Goal: Check status: Check status

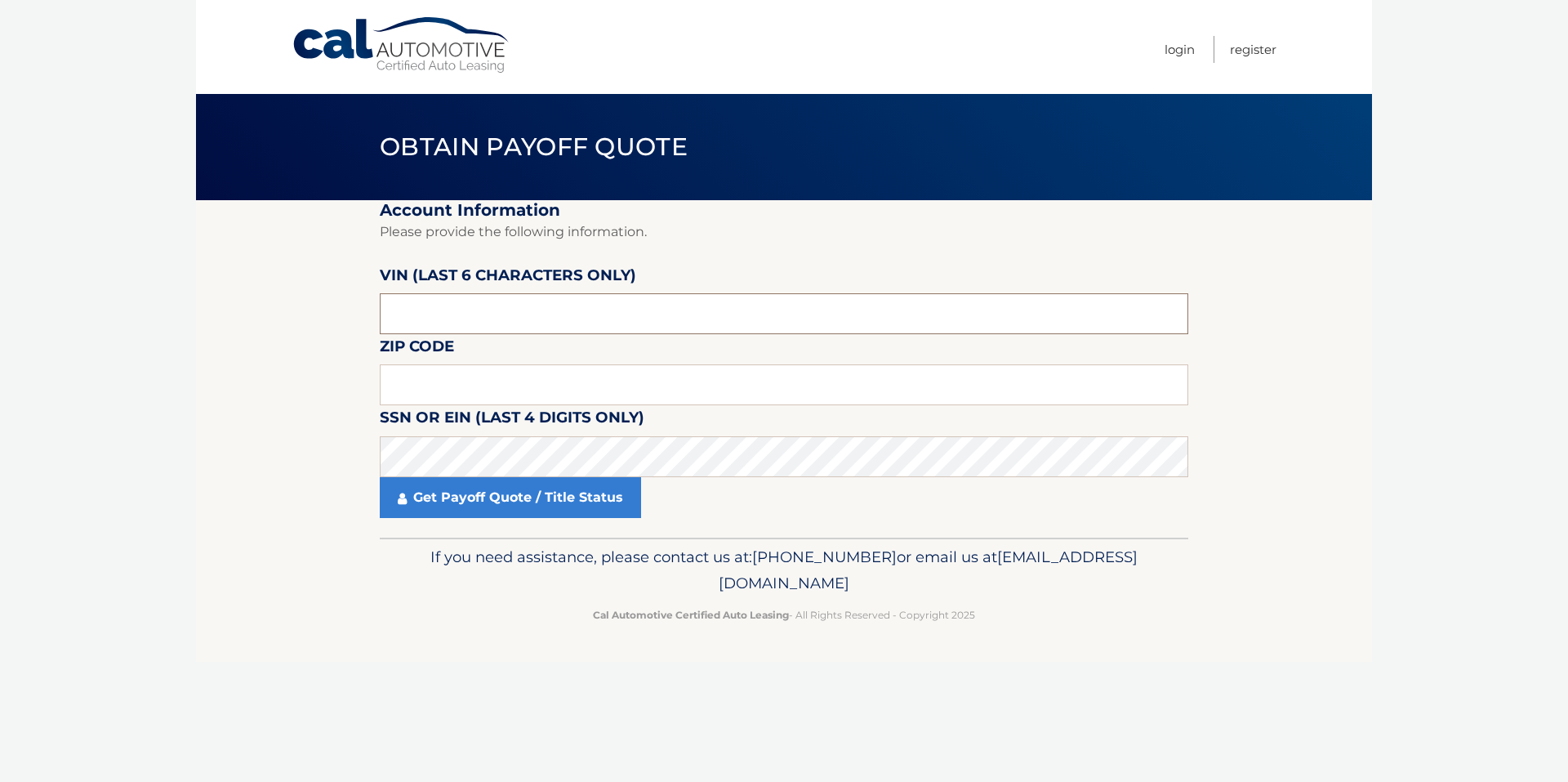
click at [451, 310] on input "text" at bounding box center [784, 313] width 809 height 41
drag, startPoint x: 453, startPoint y: 310, endPoint x: 259, endPoint y: 320, distance: 194.3
click at [259, 320] on section "Account Information Please provide the following information. [PERSON_NAME] (la…" at bounding box center [784, 369] width 1176 height 338
click at [69, 290] on body "Cal Automotive Menu Login Register Obtain Payoff Quote" at bounding box center [784, 391] width 1568 height 782
drag, startPoint x: 422, startPoint y: 308, endPoint x: 415, endPoint y: 316, distance: 10.6
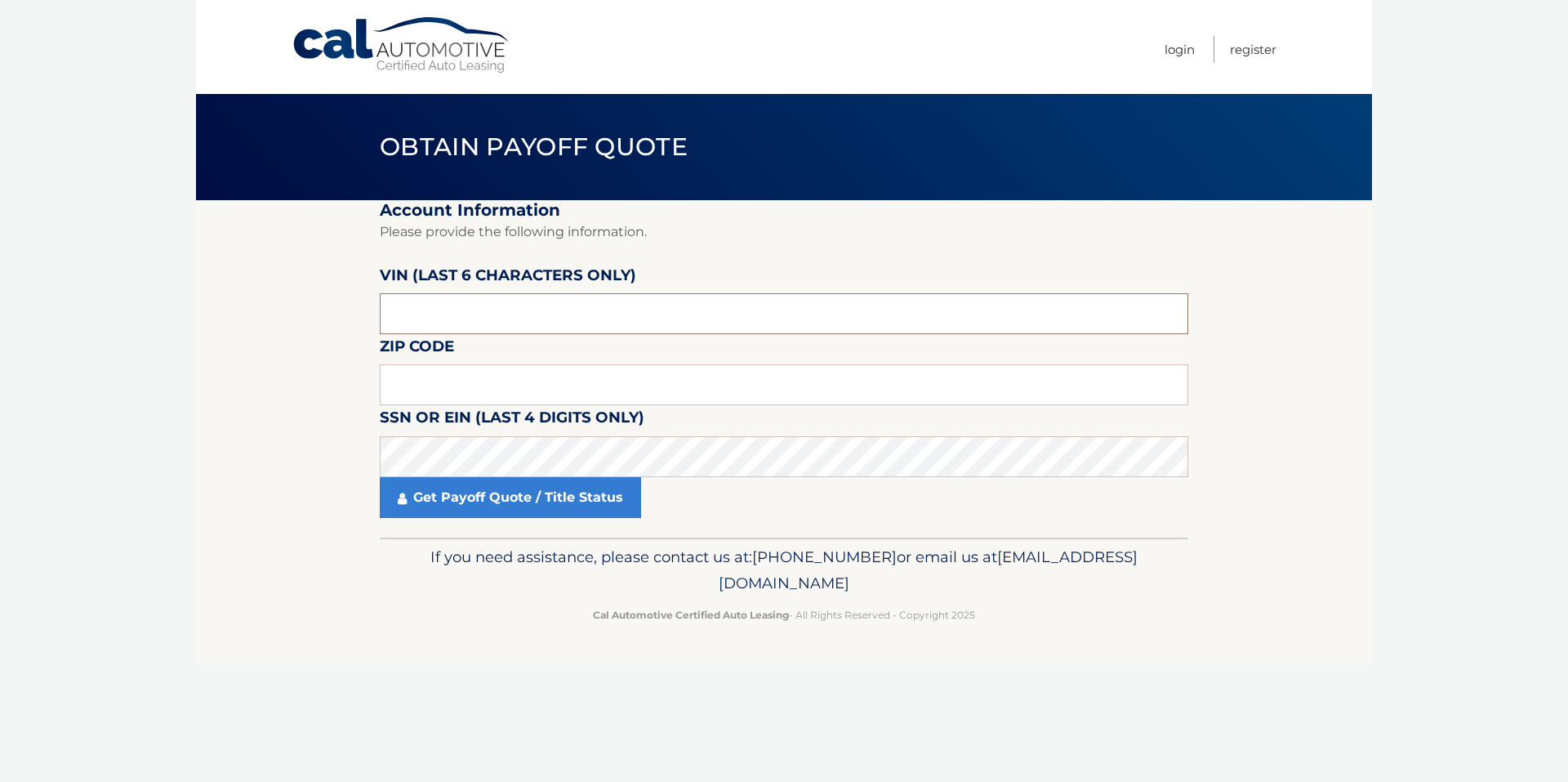
click at [415, 316] on input "text" at bounding box center [784, 313] width 809 height 41
drag, startPoint x: 426, startPoint y: 316, endPoint x: 275, endPoint y: 304, distance: 151.5
click at [276, 305] on section "Account Information Please provide the following information. [PERSON_NAME] (la…" at bounding box center [784, 369] width 1176 height 338
click at [419, 376] on input "text" at bounding box center [784, 384] width 809 height 41
type input "08701"
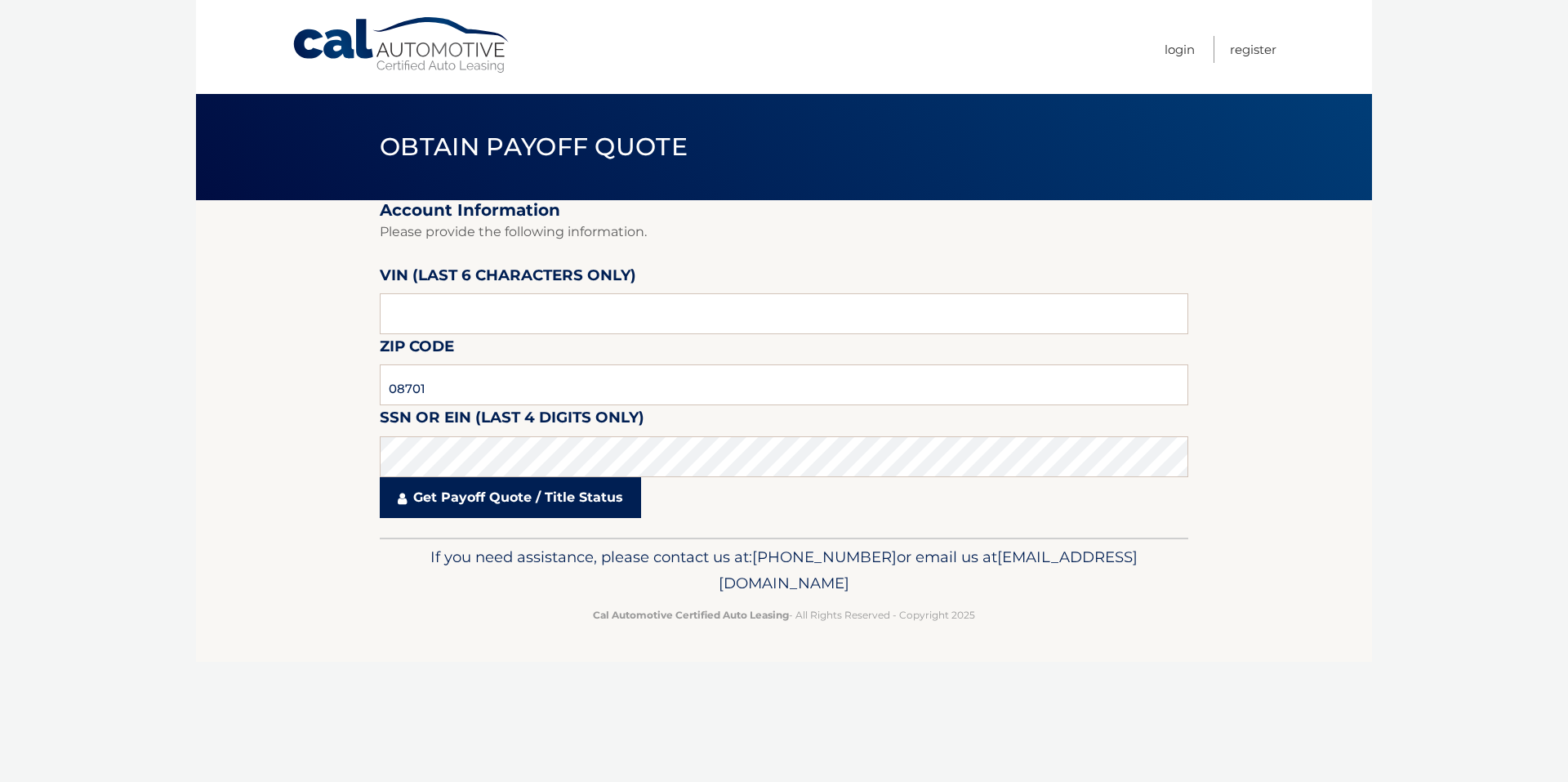
click at [466, 491] on link "Get Payoff Quote / Title Status" at bounding box center [510, 497] width 261 height 41
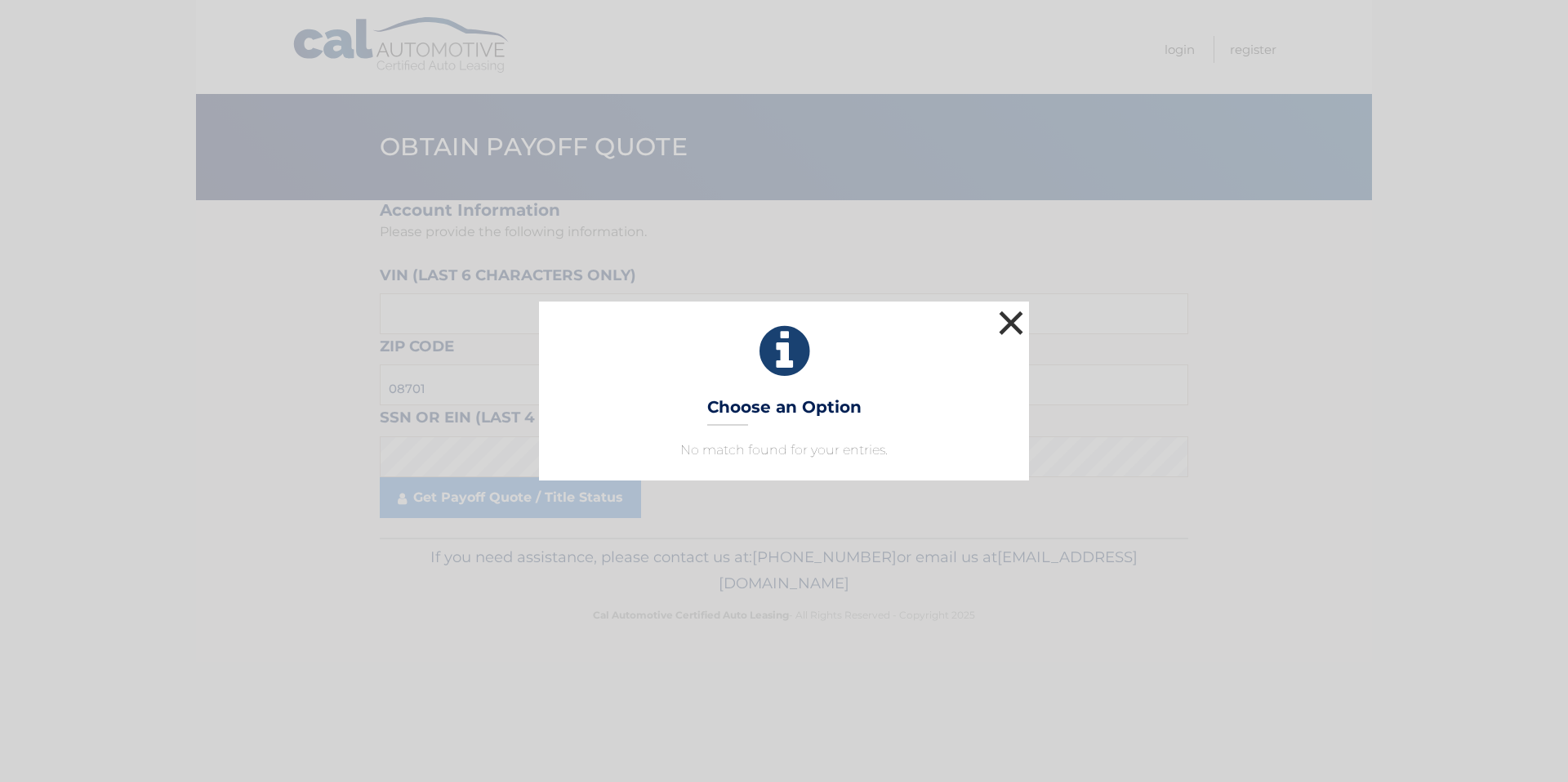
click at [1017, 317] on button "×" at bounding box center [1011, 323] width 33 height 33
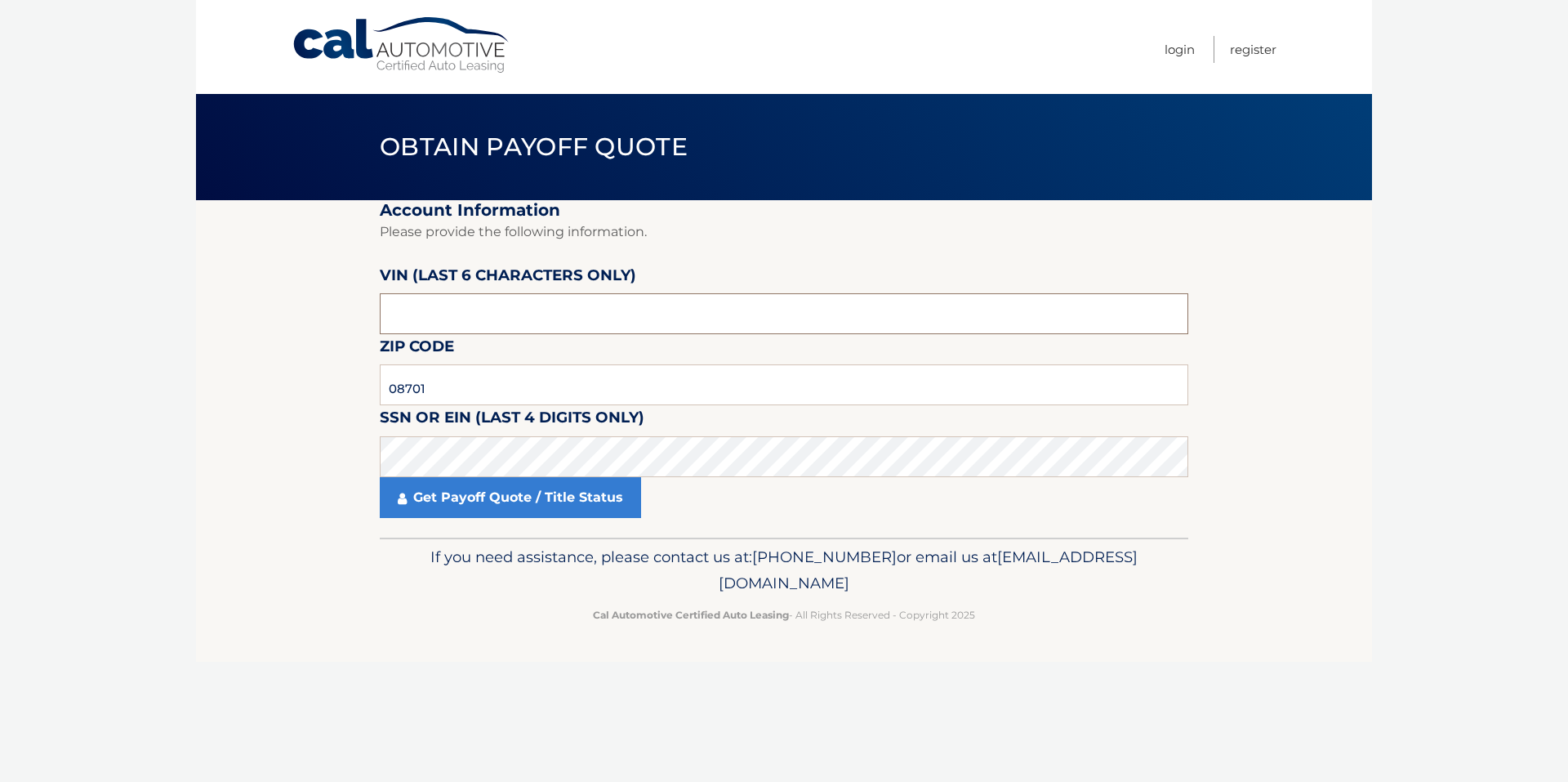
drag, startPoint x: 455, startPoint y: 316, endPoint x: 288, endPoint y: 317, distance: 167.0
click at [288, 317] on section "Account Information Please provide the following information. [PERSON_NAME] (la…" at bounding box center [784, 369] width 1176 height 338
type input "PB0070"
click at [142, 441] on body "Cal Automotive Menu Login Register Obtain Payoff Quote" at bounding box center [784, 391] width 1568 height 782
click at [160, 456] on body "Cal Automotive Menu Login Register Obtain Payoff Quote" at bounding box center [784, 391] width 1568 height 782
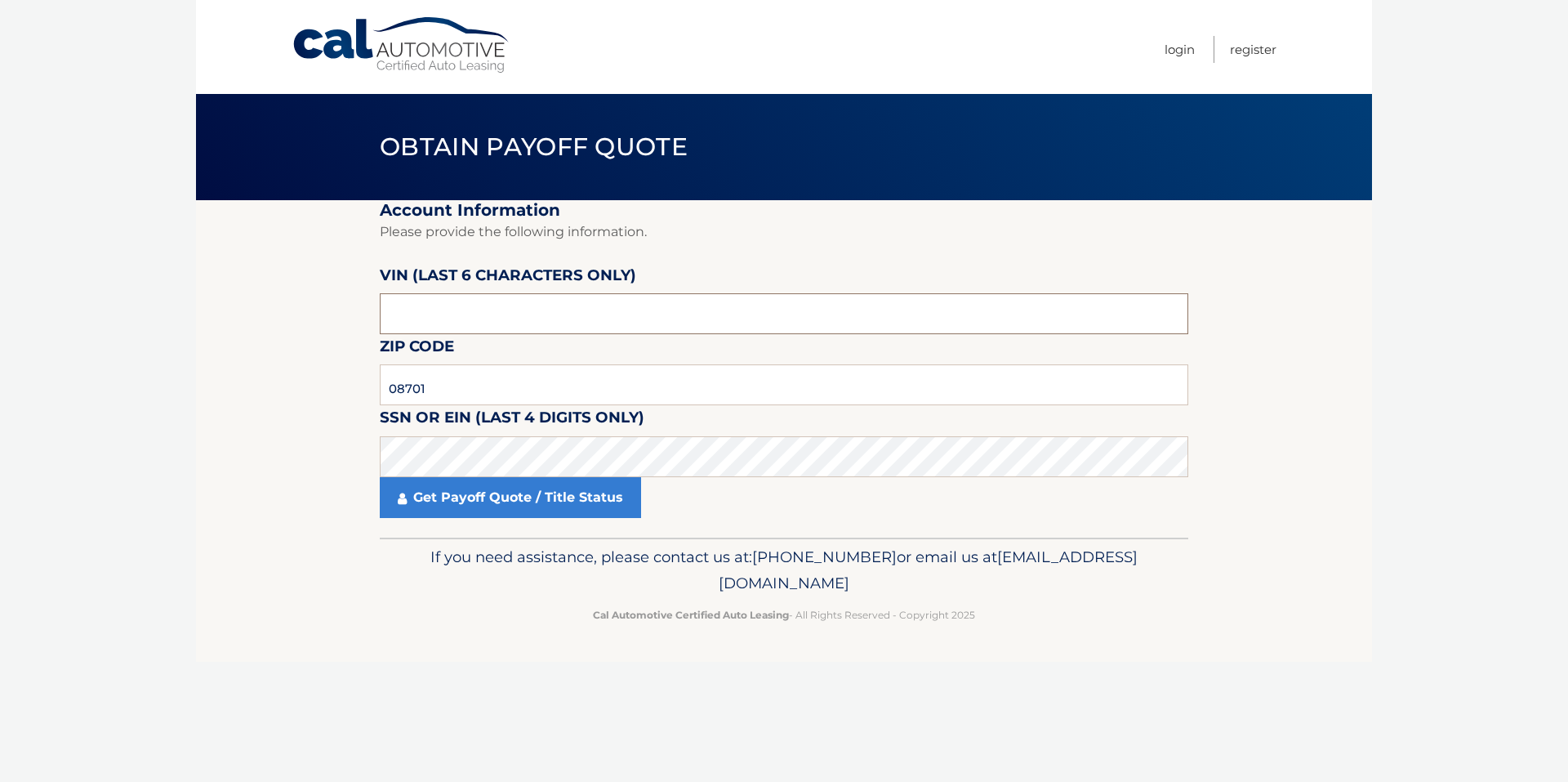
click at [462, 330] on input "text" at bounding box center [784, 313] width 809 height 41
type input "007028"
click at [512, 499] on link "Get Payoff Quote / Title Status" at bounding box center [510, 497] width 261 height 41
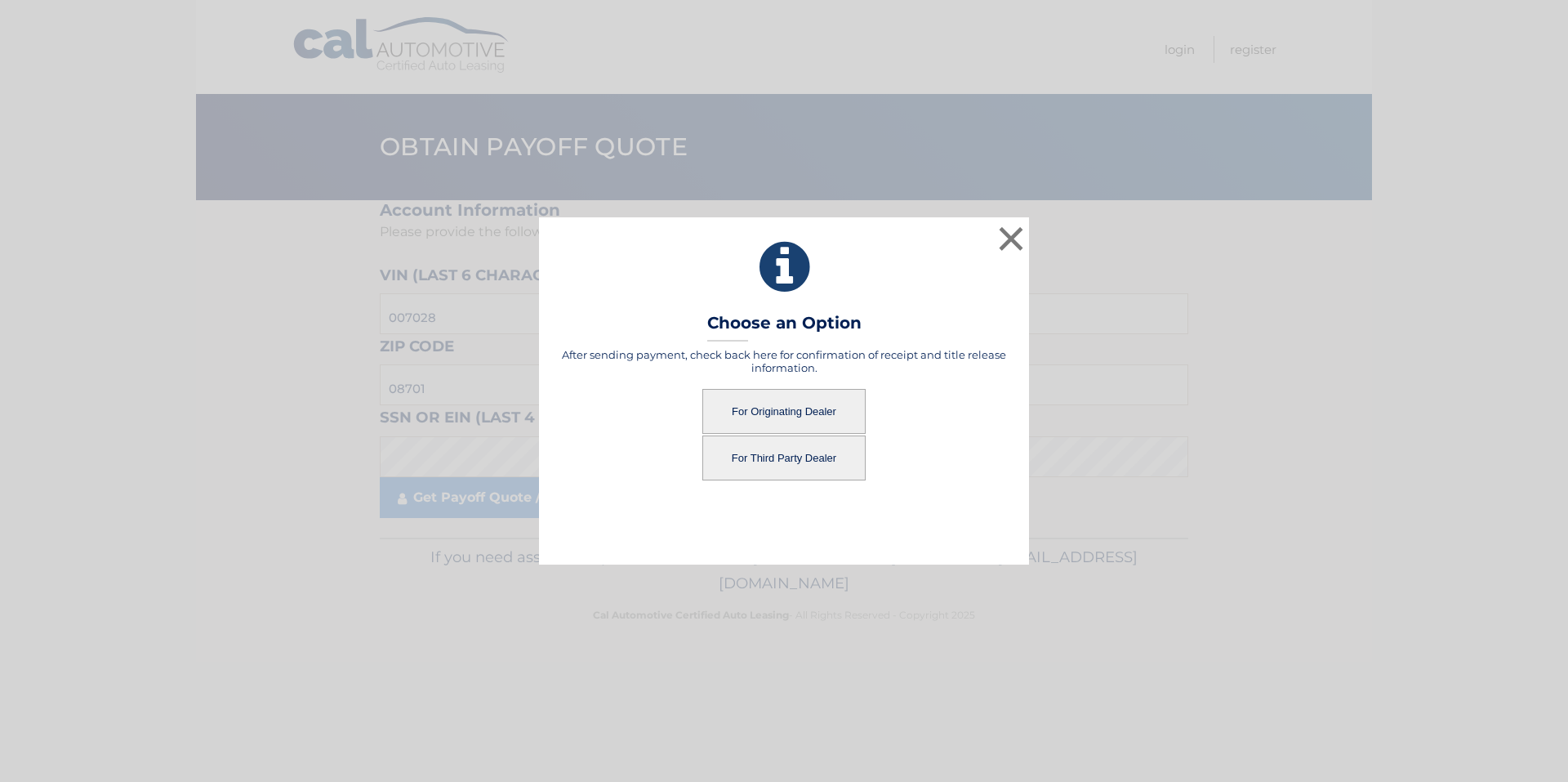
click at [756, 408] on button "For Originating Dealer" at bounding box center [784, 411] width 163 height 45
click at [793, 405] on button "For Originating Dealer" at bounding box center [784, 411] width 163 height 45
